Goal: Information Seeking & Learning: Check status

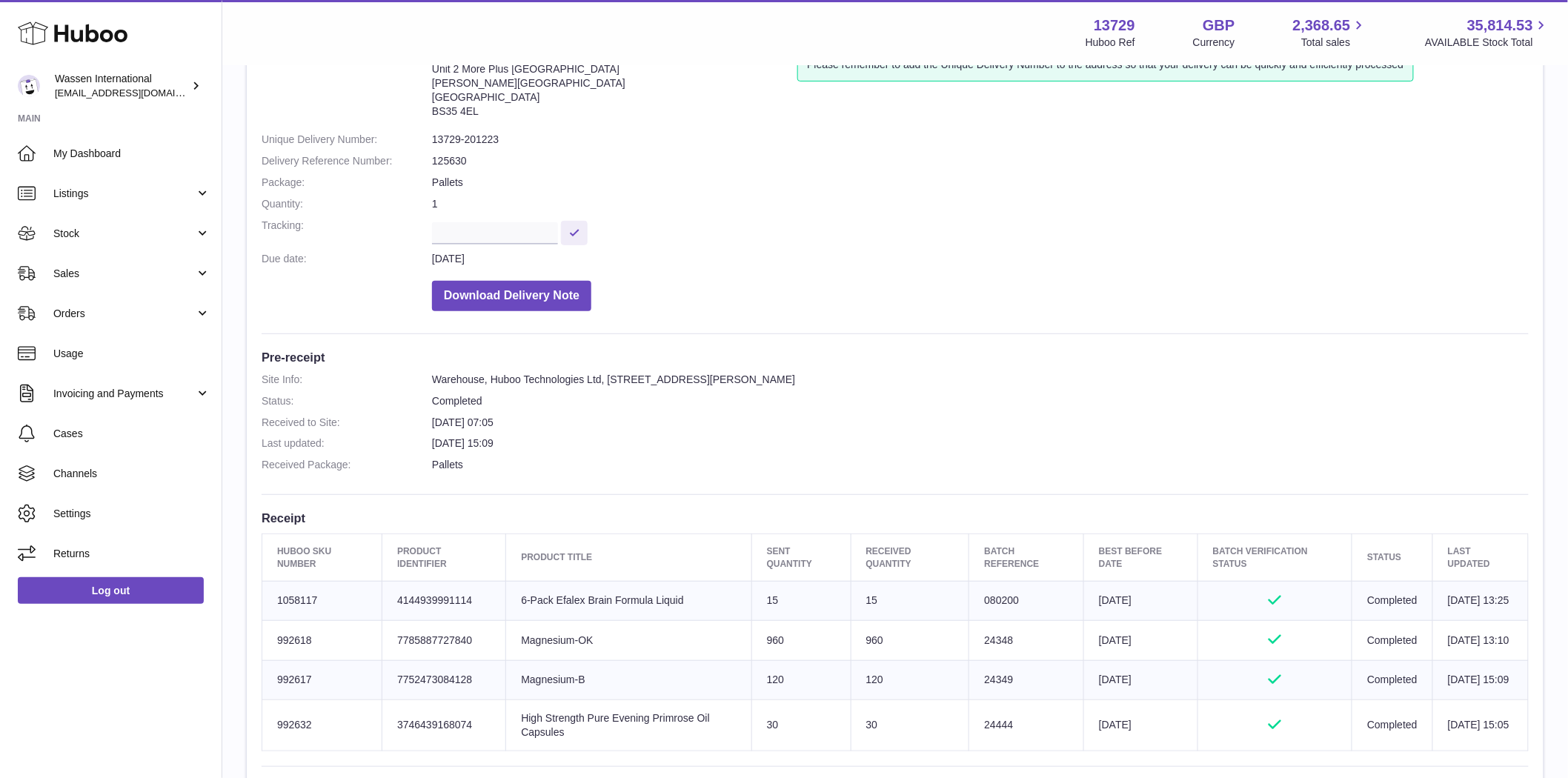
scroll to position [144, 0]
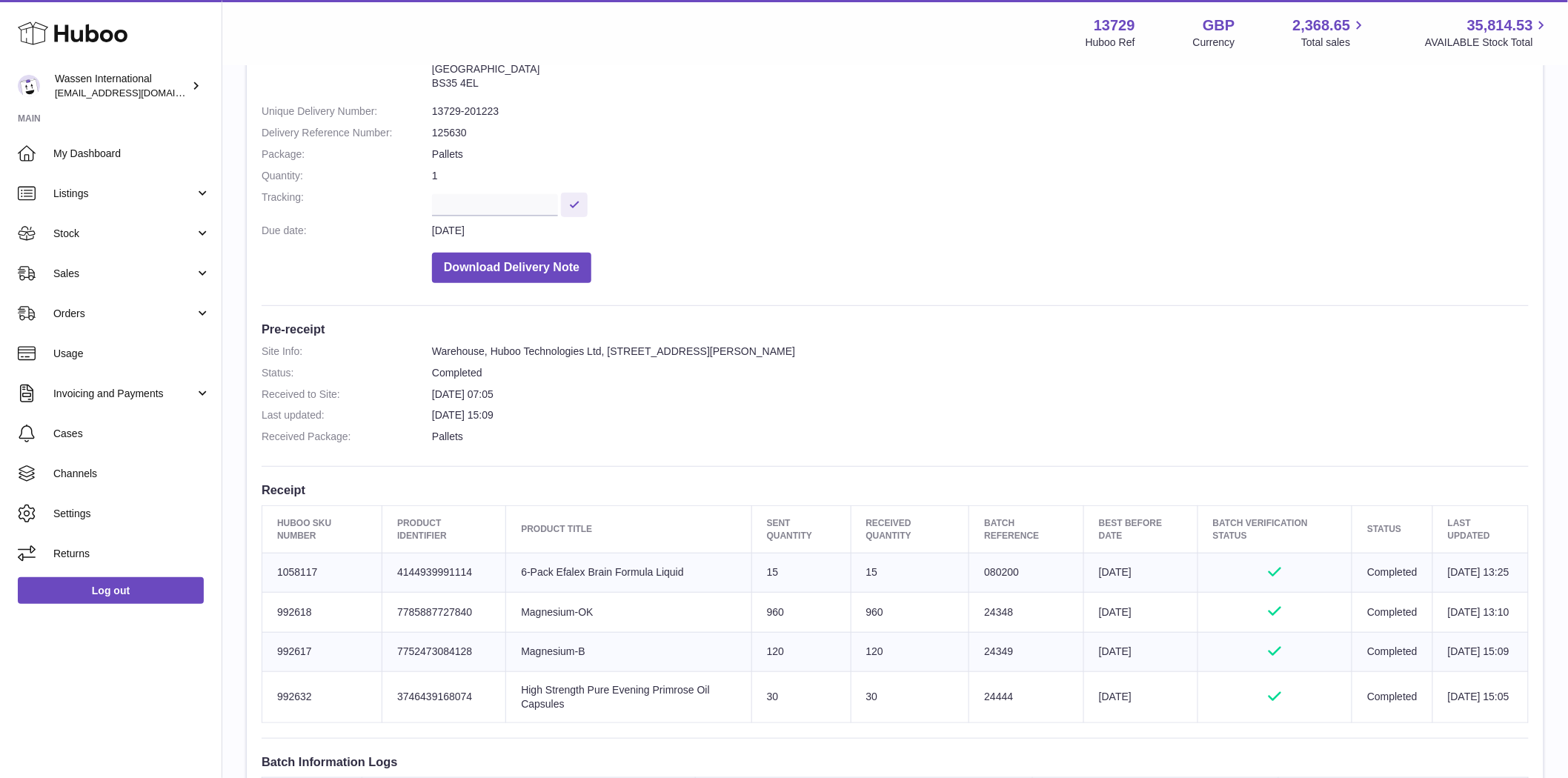
click at [90, 31] on use at bounding box center [73, 34] width 110 height 23
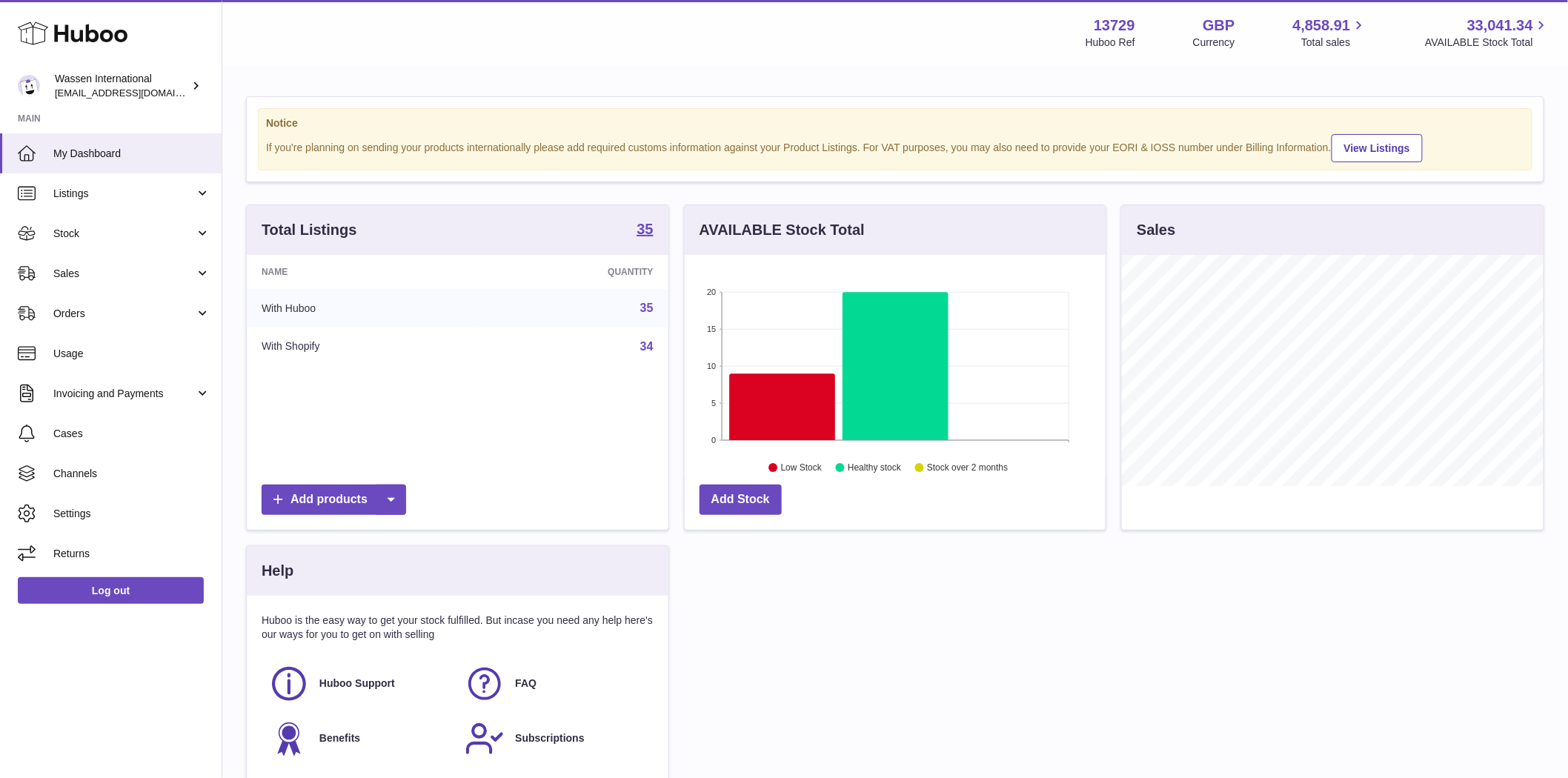
scroll to position [231, 421]
click at [108, 238] on span "Stock" at bounding box center [124, 233] width 141 height 14
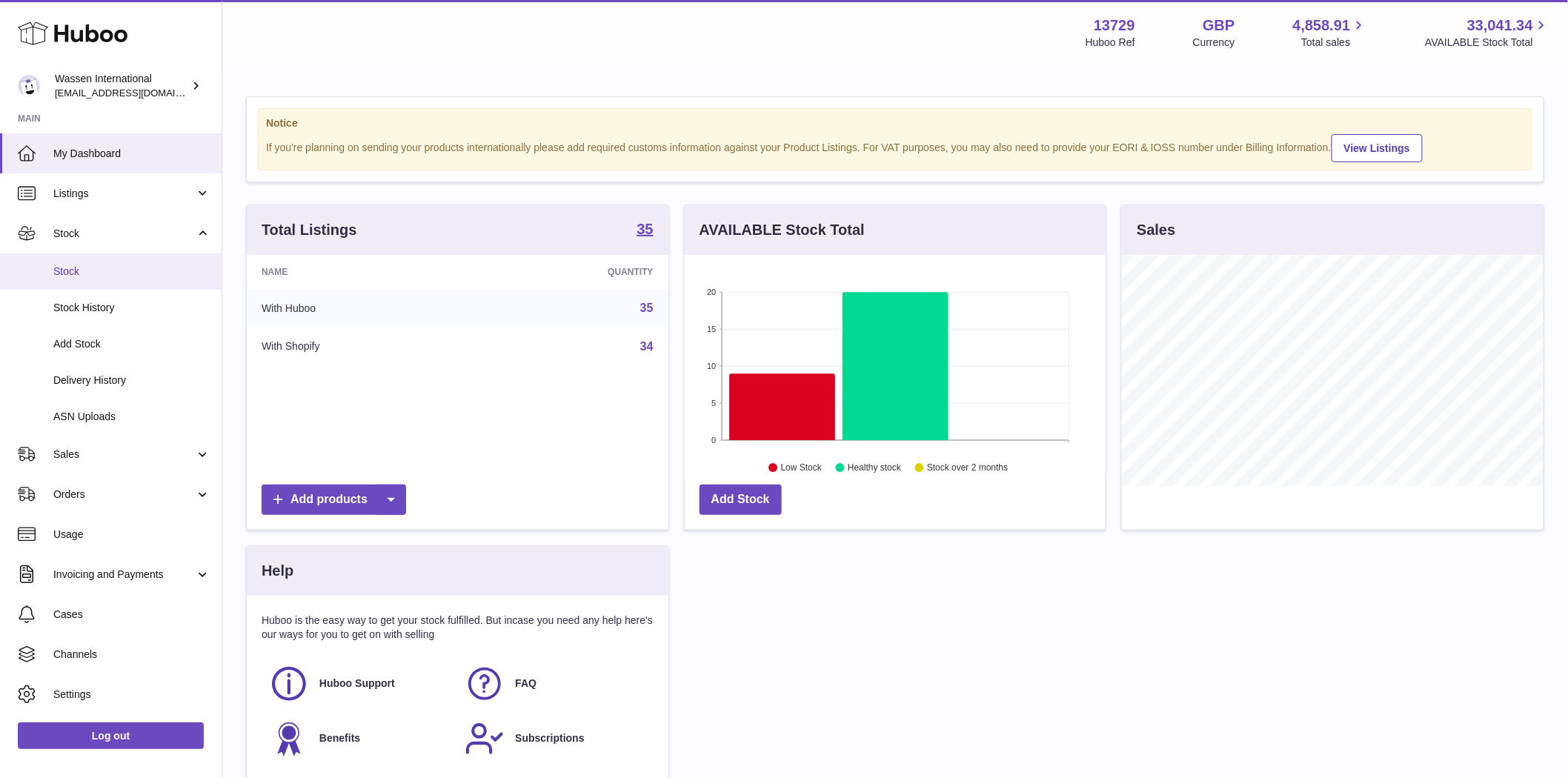
click at [104, 258] on link "Stock" at bounding box center [111, 271] width 222 height 36
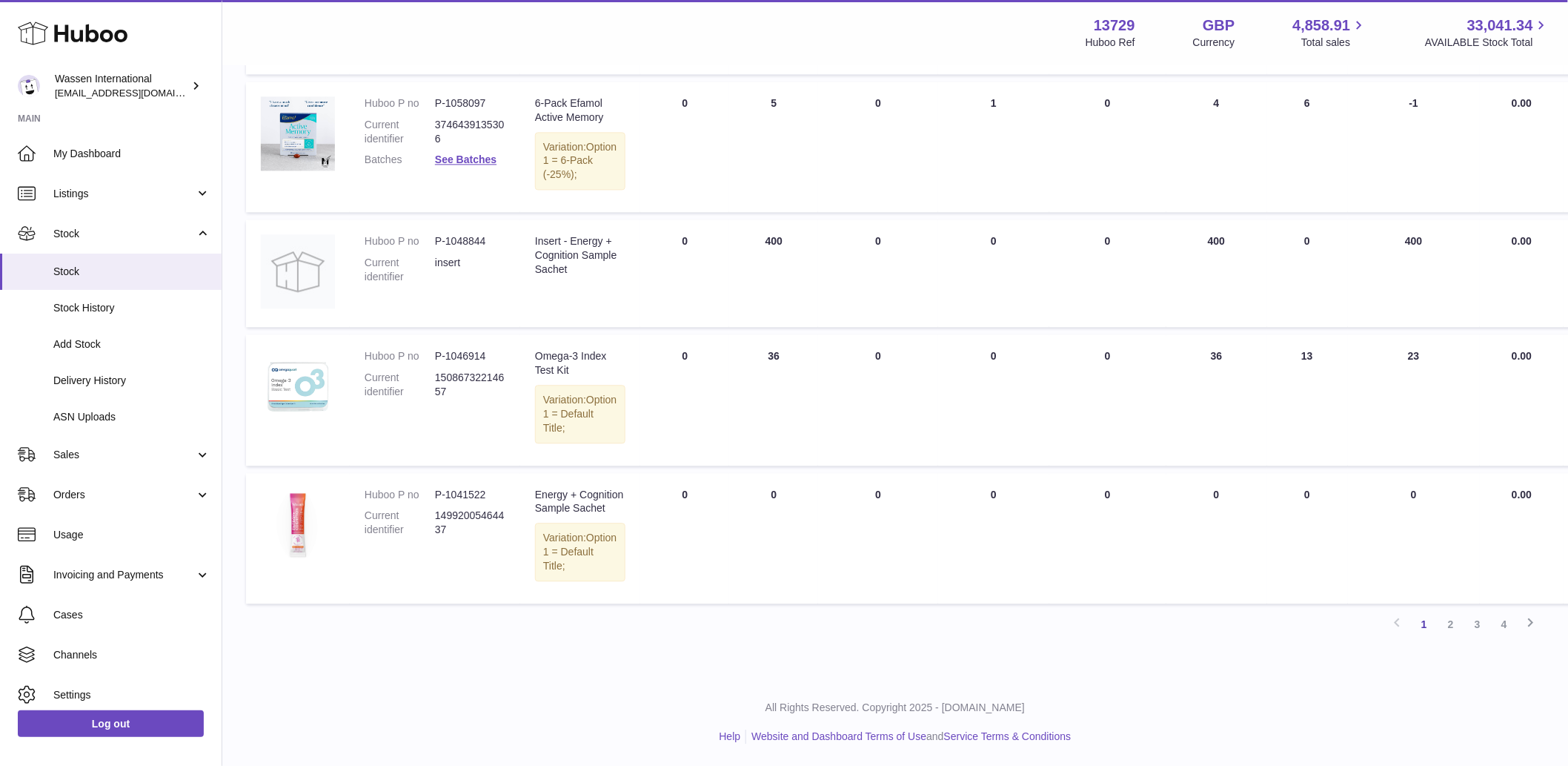
scroll to position [1562, 0]
click at [1448, 620] on link "2" at bounding box center [1450, 624] width 26 height 26
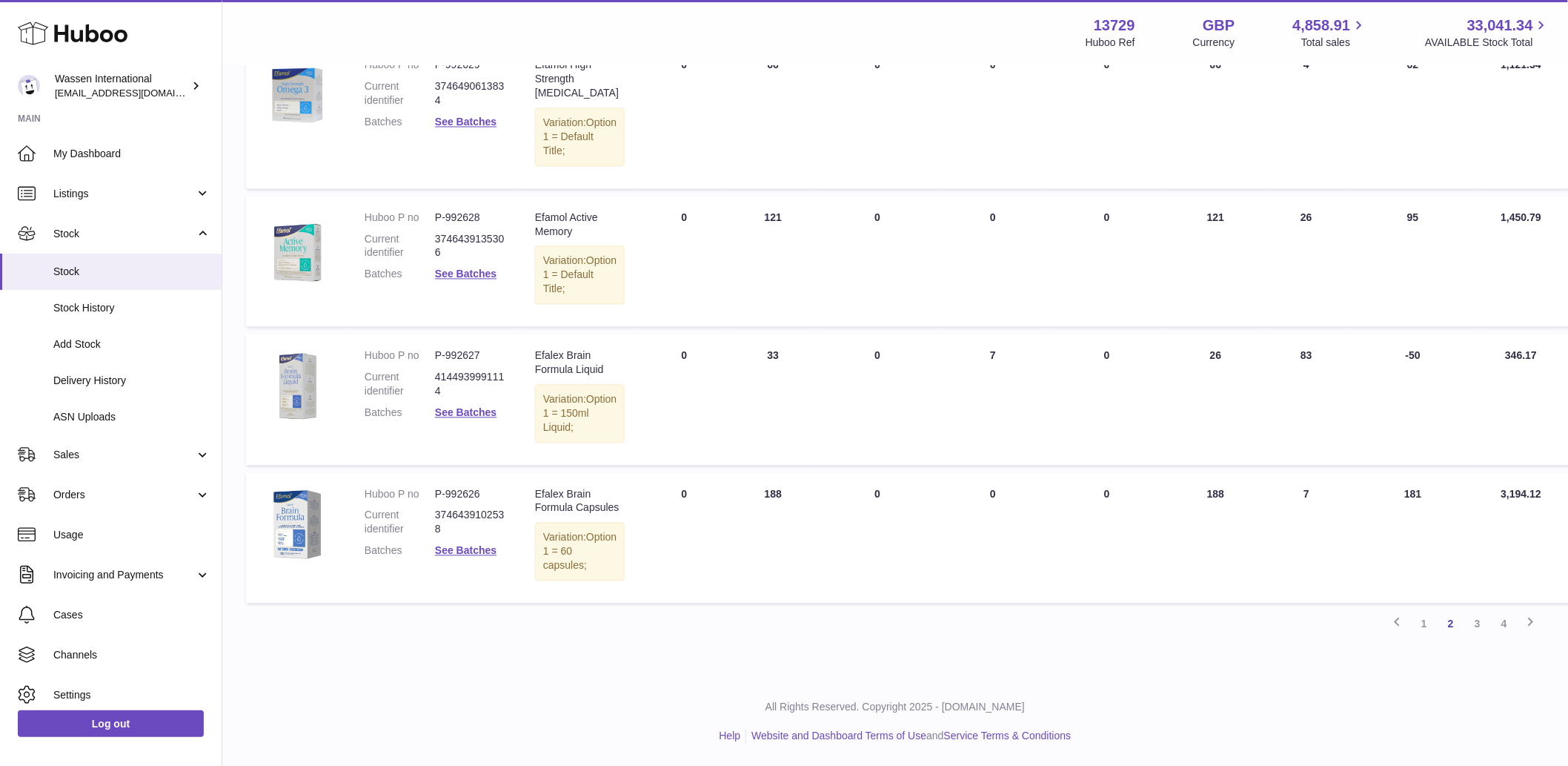
scroll to position [1333, 0]
click at [1472, 630] on link "3" at bounding box center [1477, 624] width 26 height 26
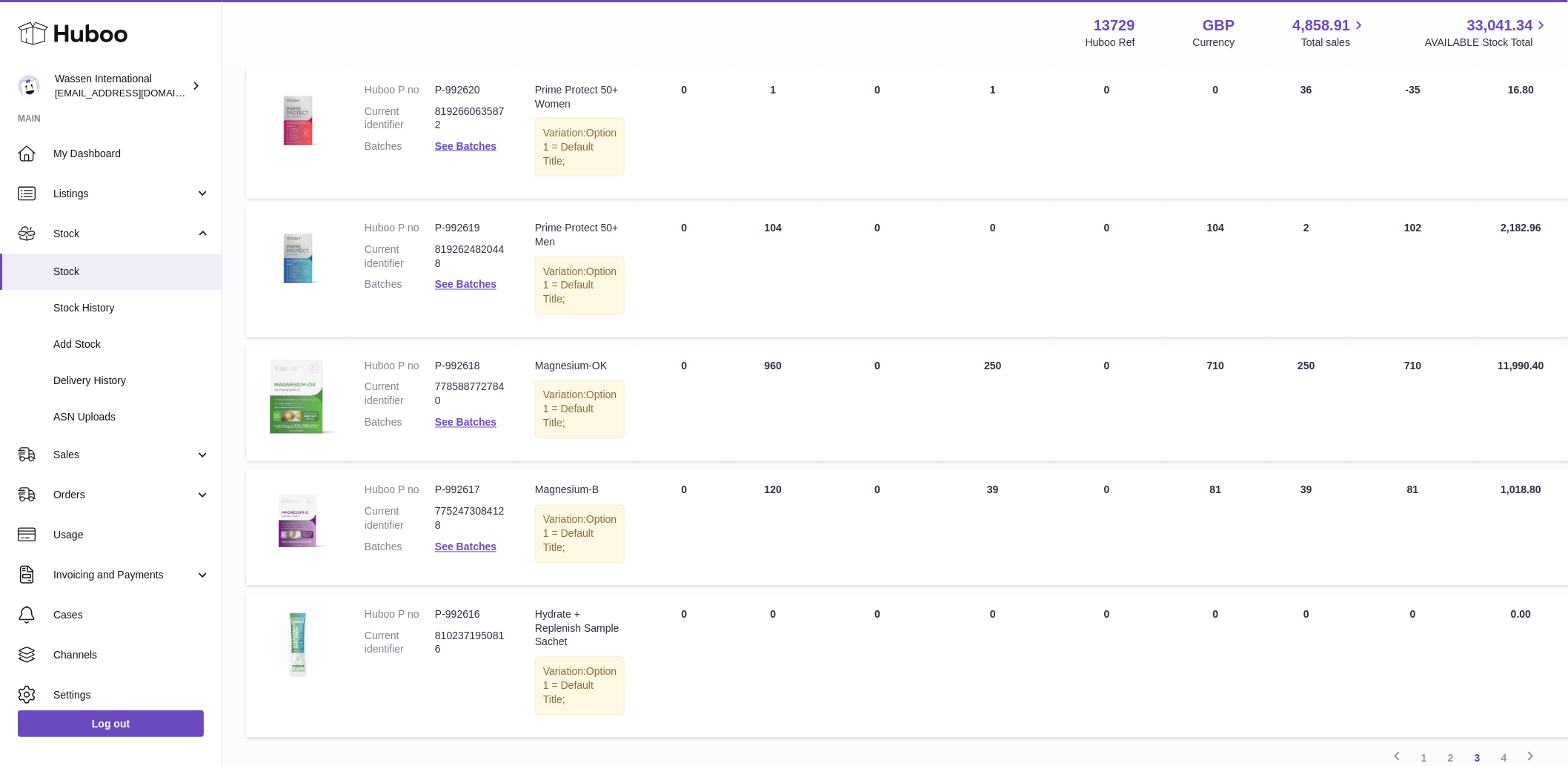
scroll to position [973, 0]
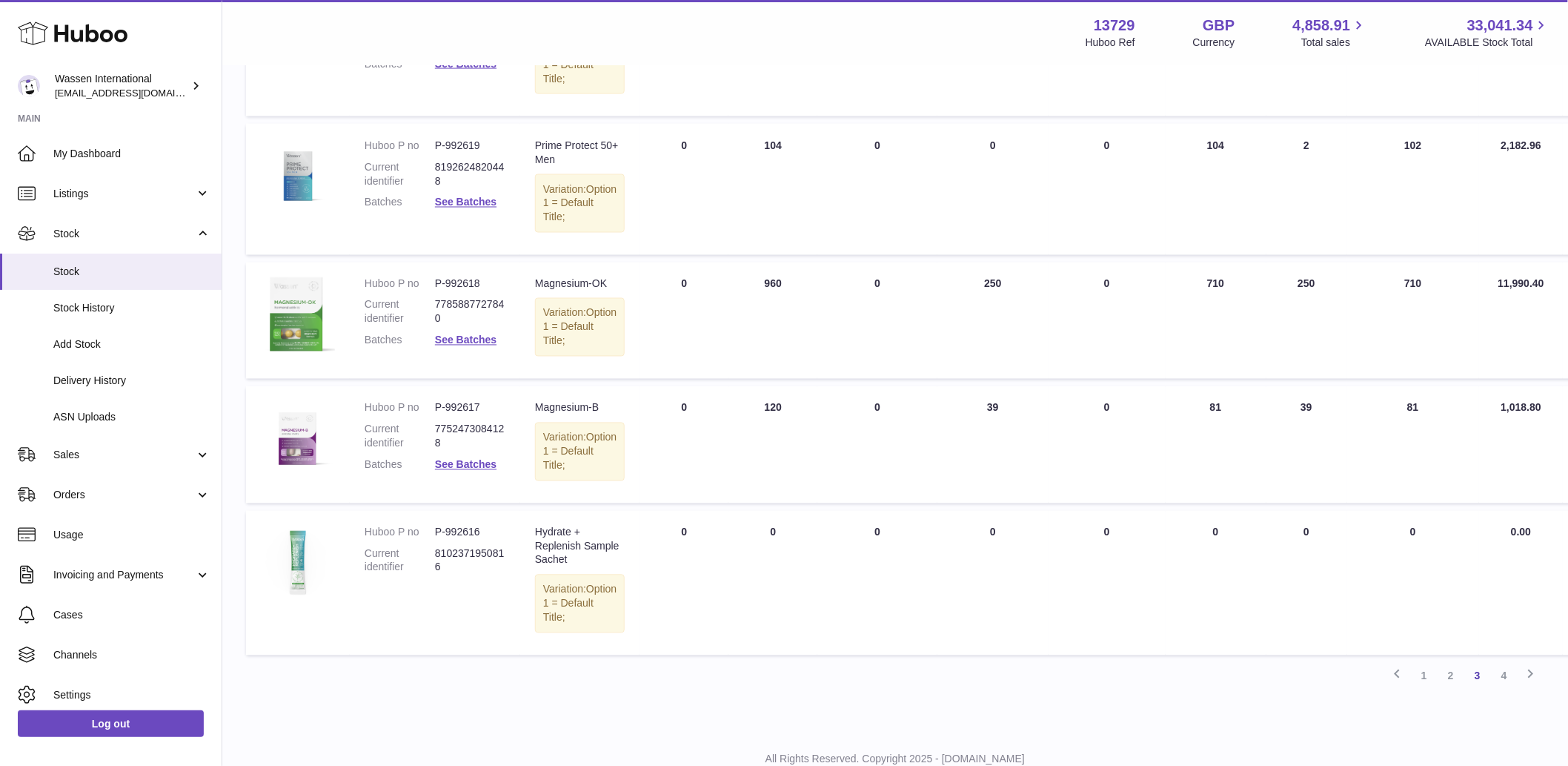
click at [977, 379] on td "ALLOCATED Total 250" at bounding box center [993, 321] width 111 height 117
click at [753, 379] on td "ON HAND Total 960" at bounding box center [773, 321] width 89 height 117
click at [749, 379] on td "ON HAND Total 960" at bounding box center [773, 321] width 89 height 117
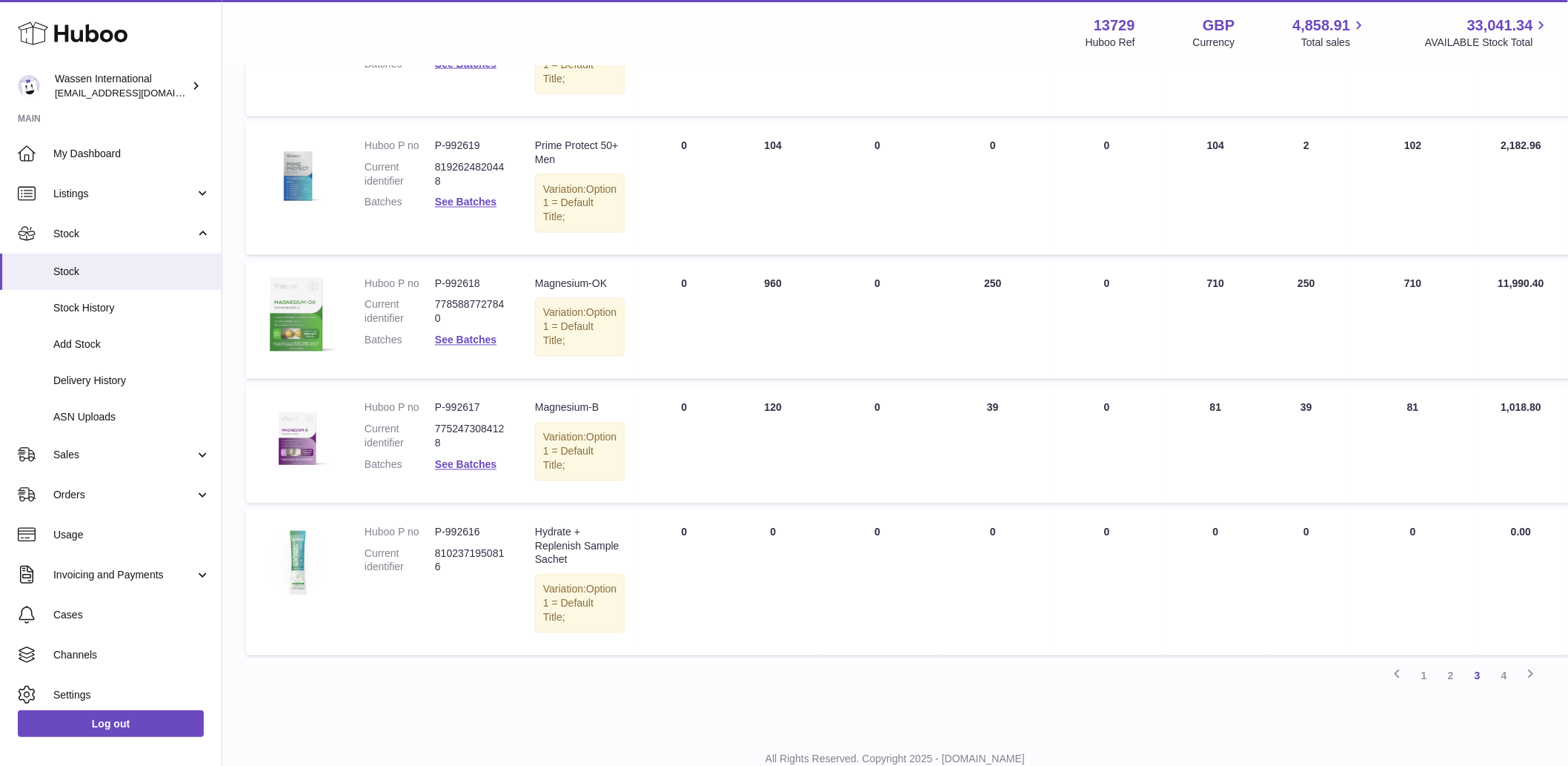
click at [757, 379] on td "ON HAND Total 960" at bounding box center [773, 321] width 89 height 117
click at [973, 379] on td "ALLOCATED Total 250" at bounding box center [993, 321] width 111 height 117
